Goal: Register for event/course

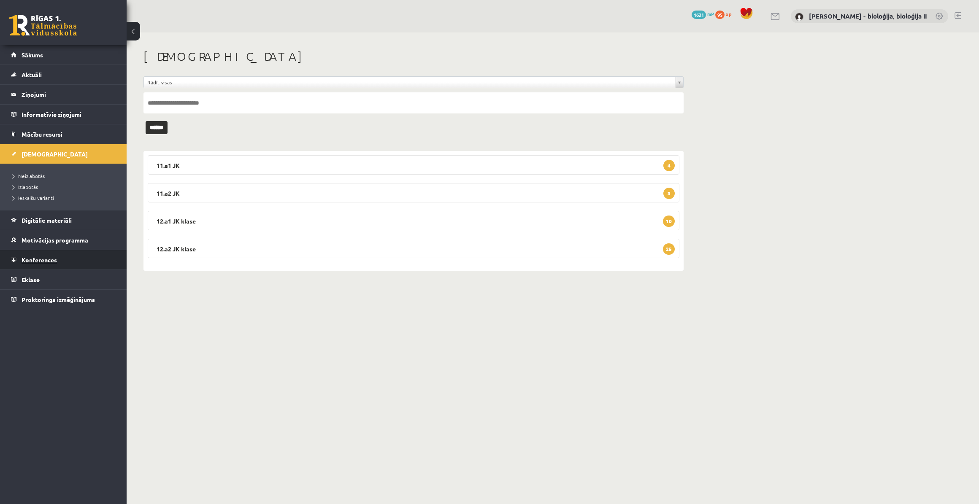
click at [34, 256] on span "Konferences" at bounding box center [39, 260] width 35 height 8
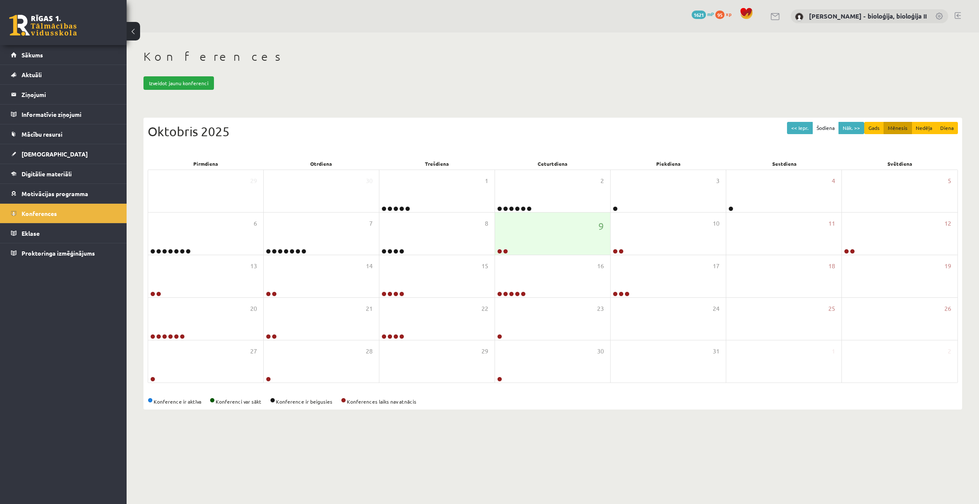
drag, startPoint x: 722, startPoint y: 443, endPoint x: 817, endPoint y: 465, distance: 97.1
click at [723, 443] on body "0 Dāvanas 1621 mP 95 xp Elza Saulīte - bioloģija, bioloģija II Sākums Aktuāli K…" at bounding box center [489, 252] width 979 height 504
click at [644, 450] on body "0 Dāvanas 1621 mP 95 xp Elza Saulīte - bioloģija, bioloģija II Sākums Aktuāli K…" at bounding box center [489, 252] width 979 height 504
click at [499, 252] on link at bounding box center [499, 251] width 5 height 5
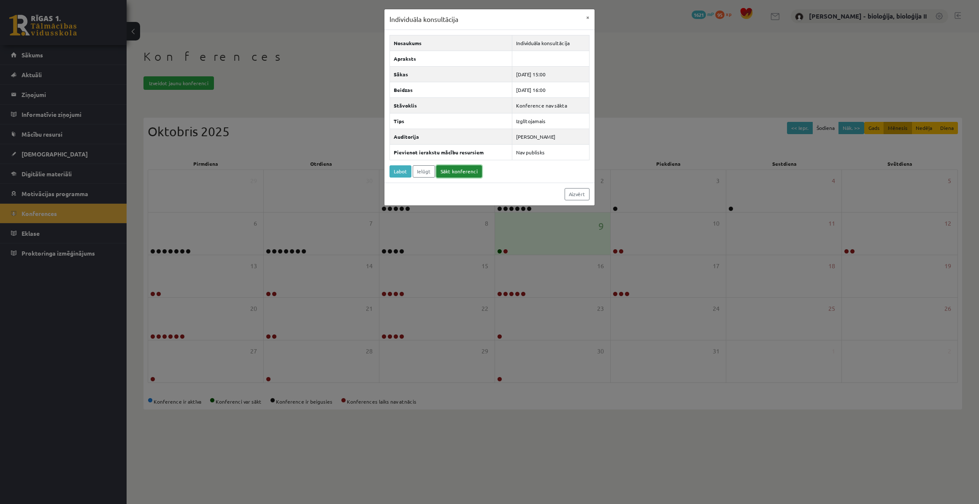
click at [457, 169] on link "Sākt konferenci" at bounding box center [459, 171] width 46 height 12
click at [586, 17] on button "×" at bounding box center [588, 17] width 14 height 16
